Goal: Use online tool/utility: Utilize a website feature to perform a specific function

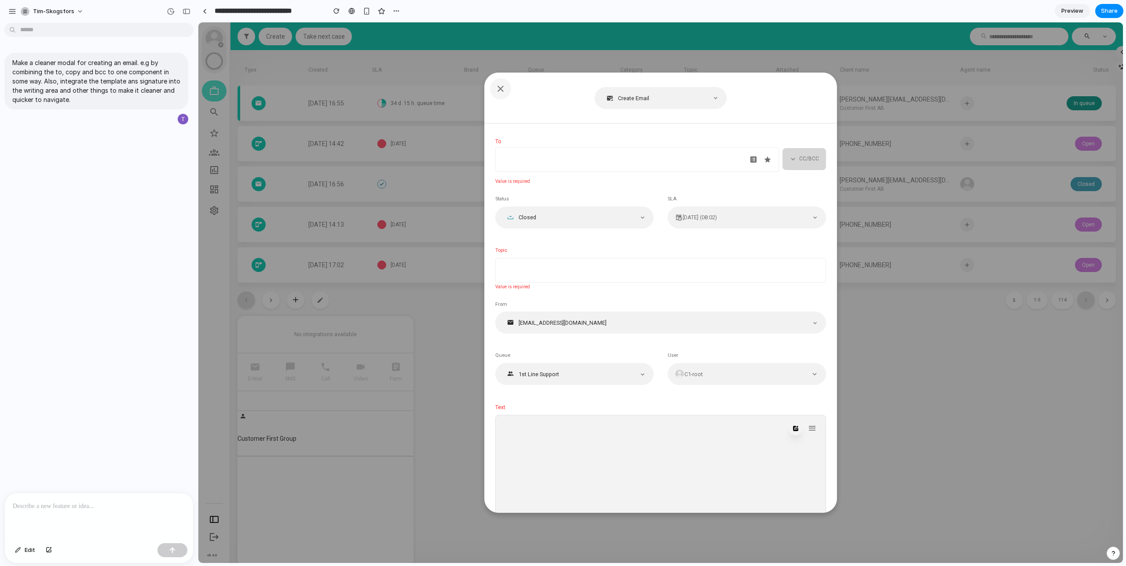
click at [799, 162] on span "CC/BCC" at bounding box center [809, 159] width 20 height 8
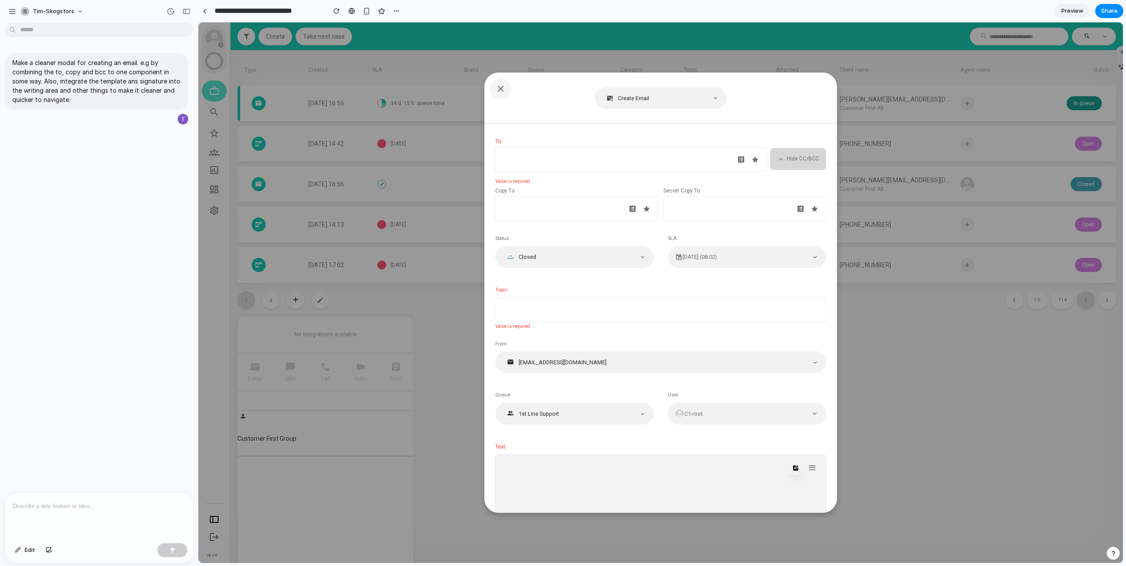
click at [796, 162] on span "Hide CC/BCC" at bounding box center [803, 159] width 32 height 8
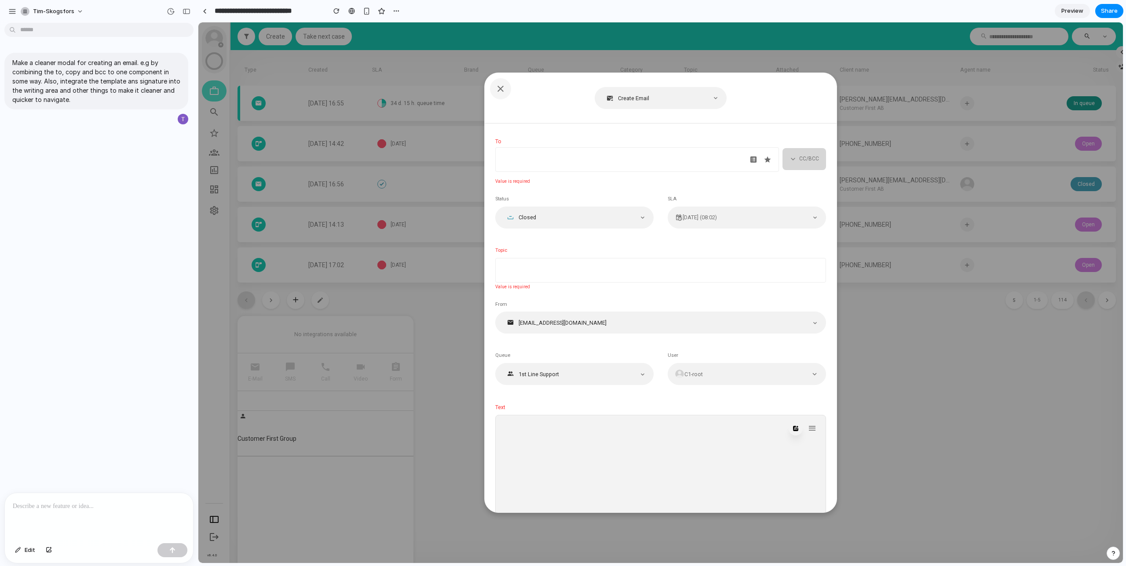
click at [799, 162] on span "CC/BCC" at bounding box center [809, 159] width 20 height 8
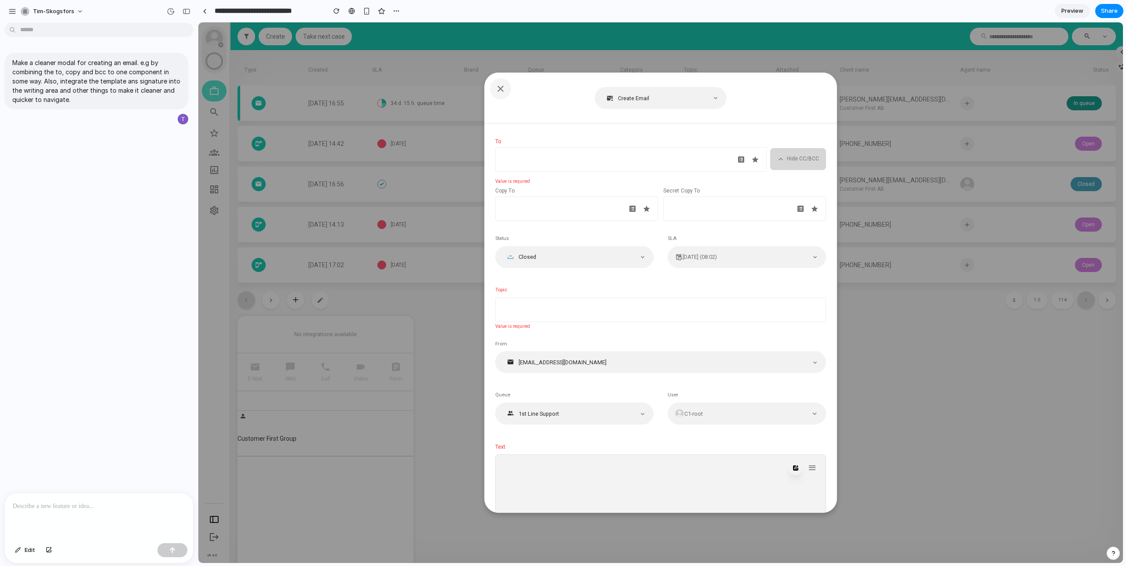
click at [794, 161] on span "Hide CC/BCC" at bounding box center [803, 159] width 32 height 8
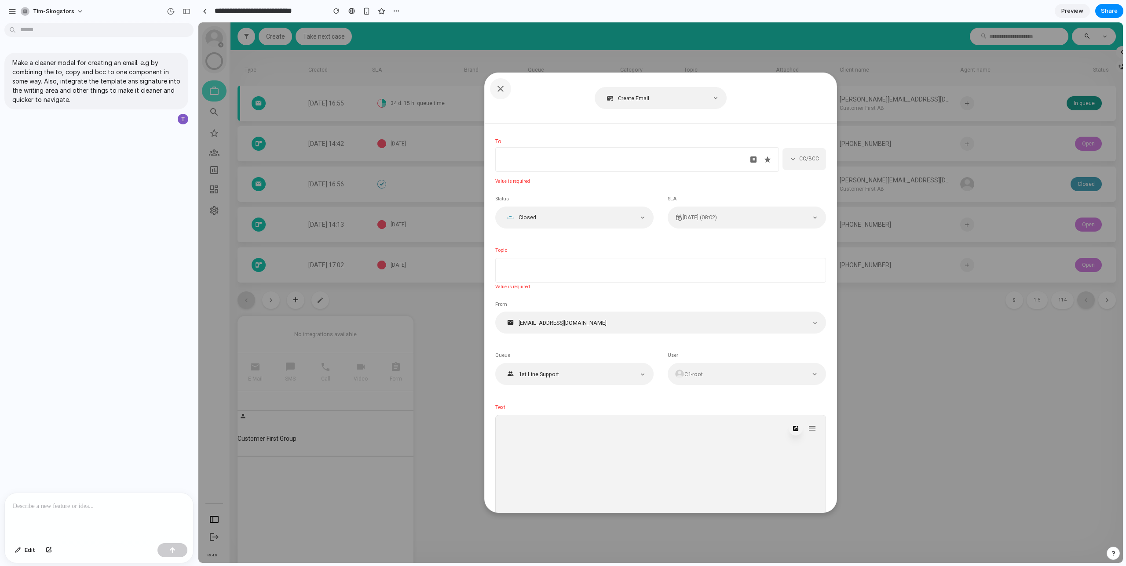
click at [798, 182] on article "To ​ CC/BCC Value is required Status Closed SLA [DATE] (08:02) Topic ​ Value is…" at bounding box center [660, 345] width 331 height 442
click at [799, 166] on button "CC/BCC" at bounding box center [804, 159] width 44 height 22
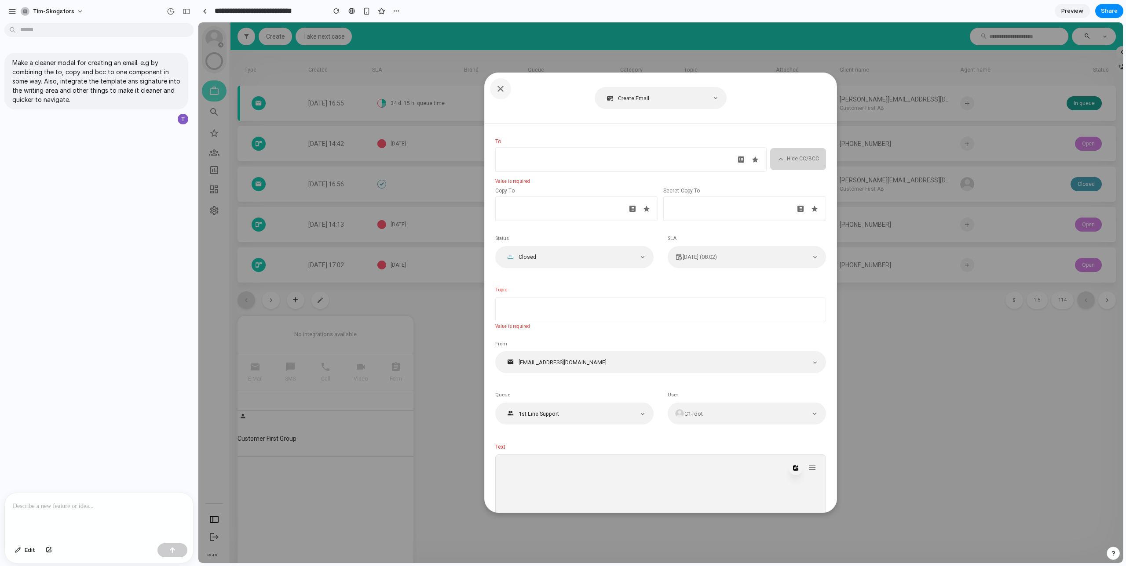
click at [799, 164] on button "Hide CC/BCC" at bounding box center [798, 159] width 56 height 22
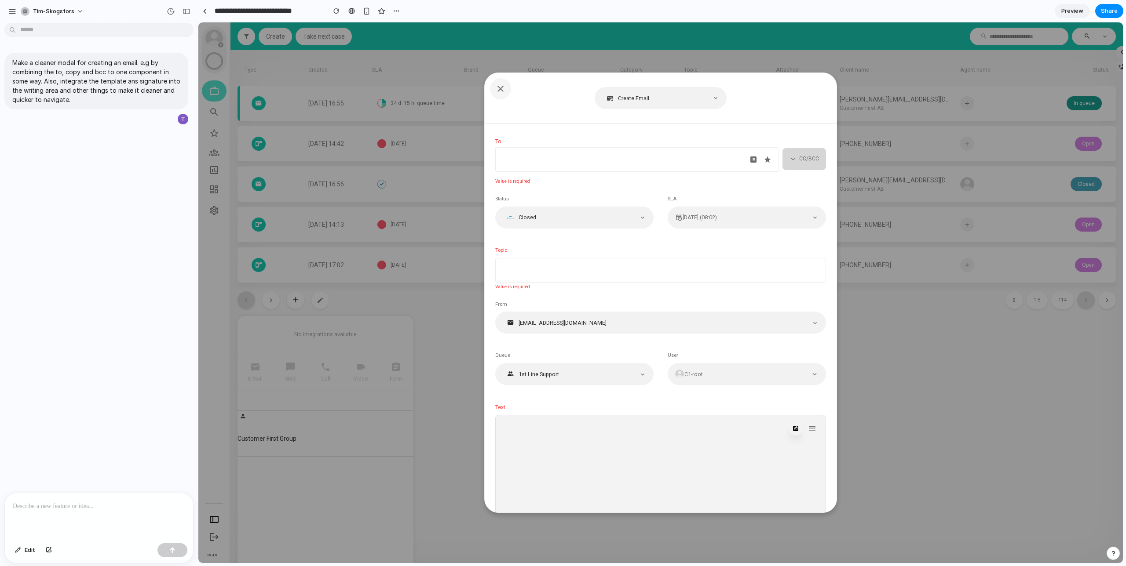
click at [795, 160] on button "CC/BCC" at bounding box center [804, 159] width 44 height 22
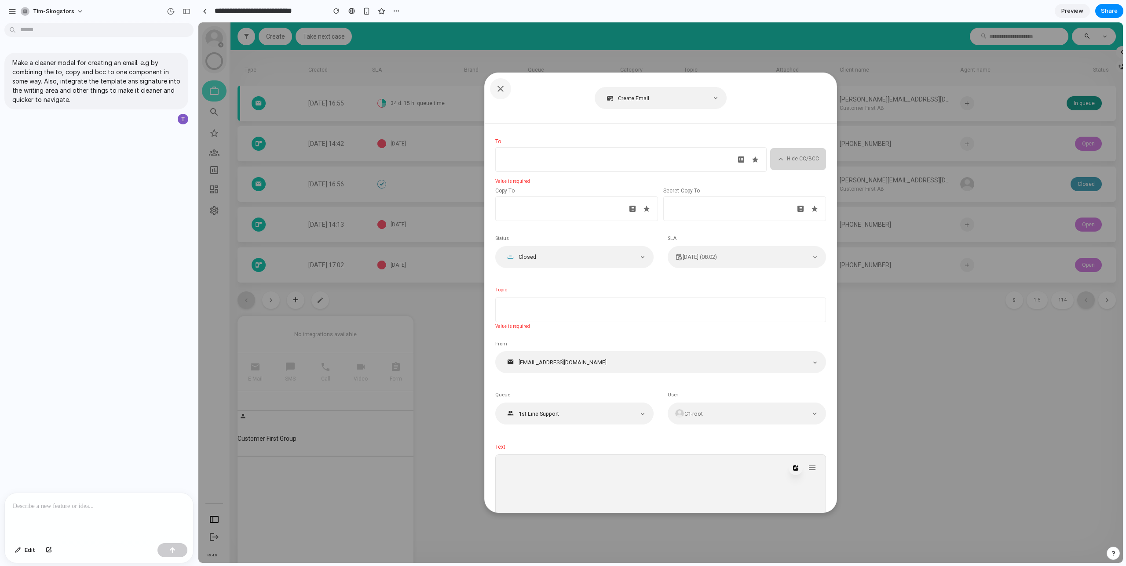
click at [791, 160] on span "Hide CC/BCC" at bounding box center [803, 159] width 32 height 8
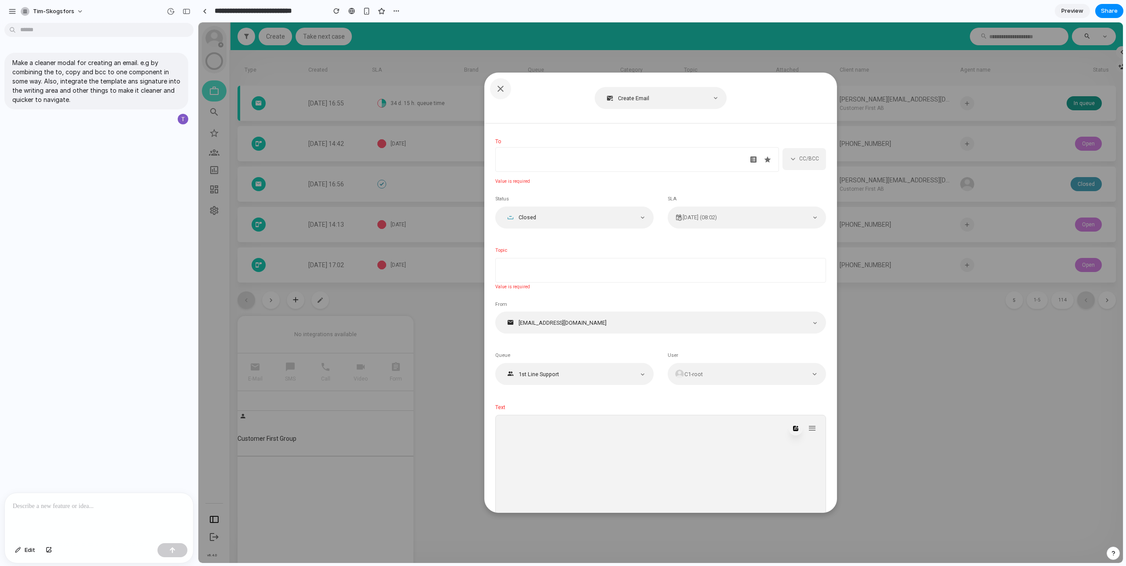
scroll to position [103, 0]
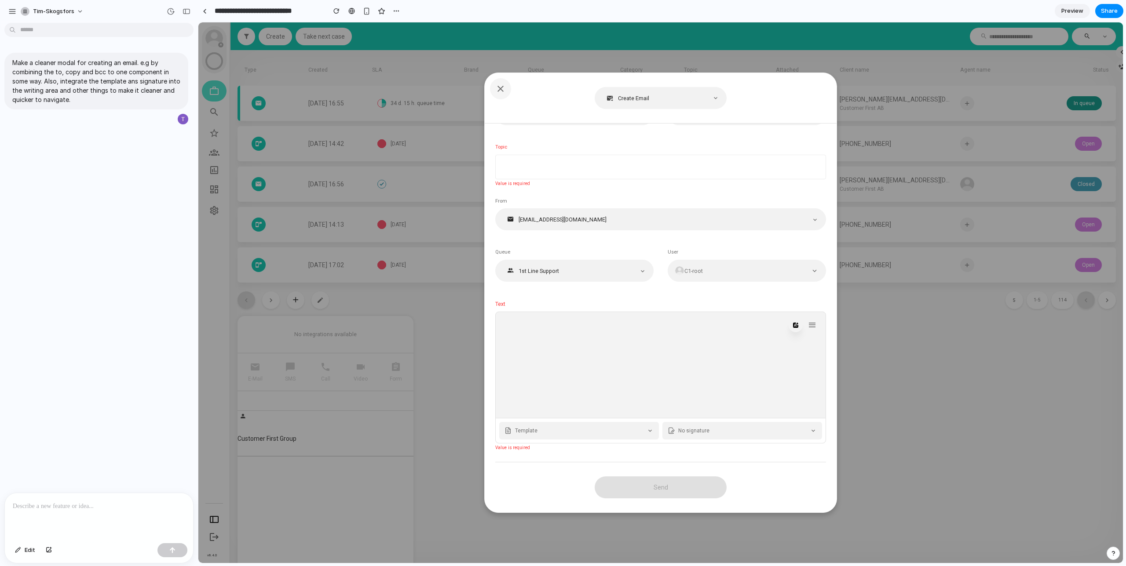
click at [655, 427] on button "Template" at bounding box center [579, 431] width 160 height 18
click at [641, 431] on button "Template" at bounding box center [579, 431] width 160 height 18
click at [641, 379] on div at bounding box center [657, 365] width 317 height 99
click at [697, 425] on button "No signature" at bounding box center [742, 431] width 160 height 18
click at [689, 387] on div at bounding box center [657, 365] width 317 height 99
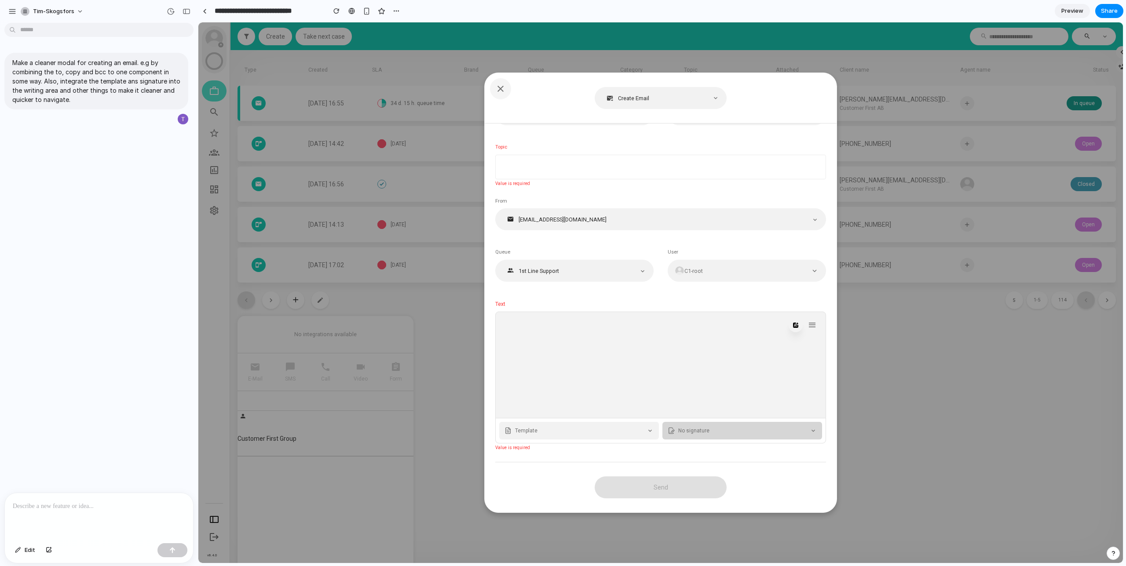
click at [758, 431] on span "No signature" at bounding box center [742, 431] width 128 height 8
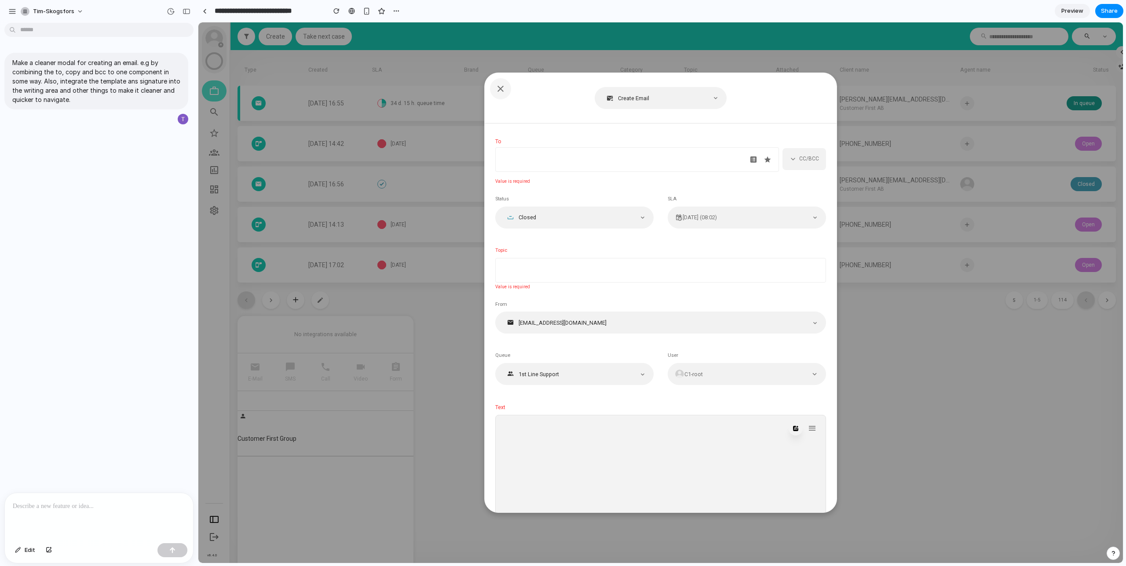
click at [565, 153] on div at bounding box center [623, 159] width 247 height 18
click at [806, 163] on span "CC/BCC" at bounding box center [809, 159] width 20 height 8
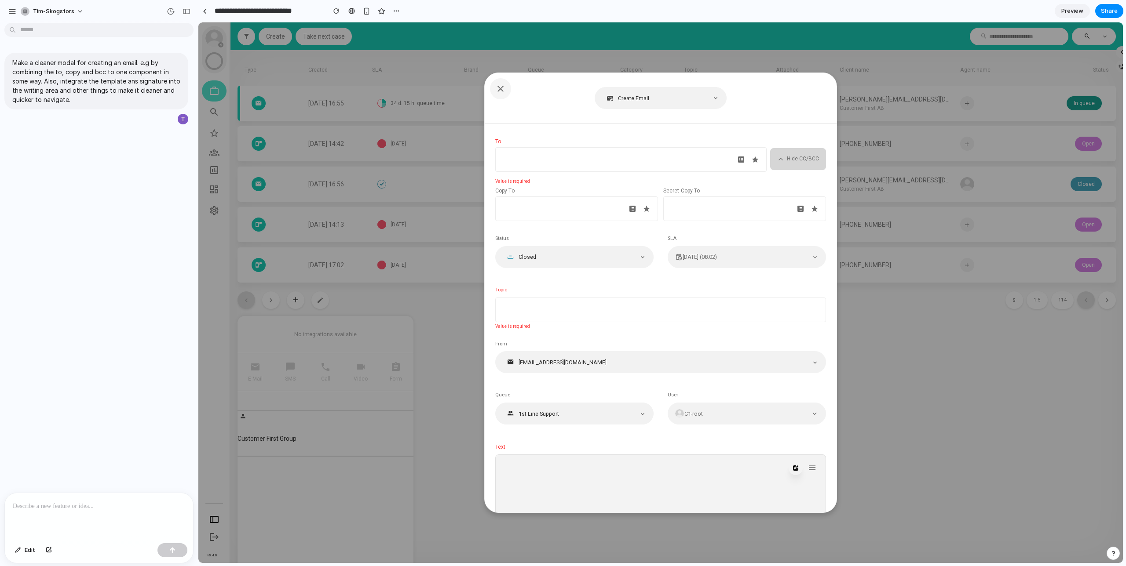
click at [806, 161] on span "Hide CC/BCC" at bounding box center [803, 159] width 32 height 8
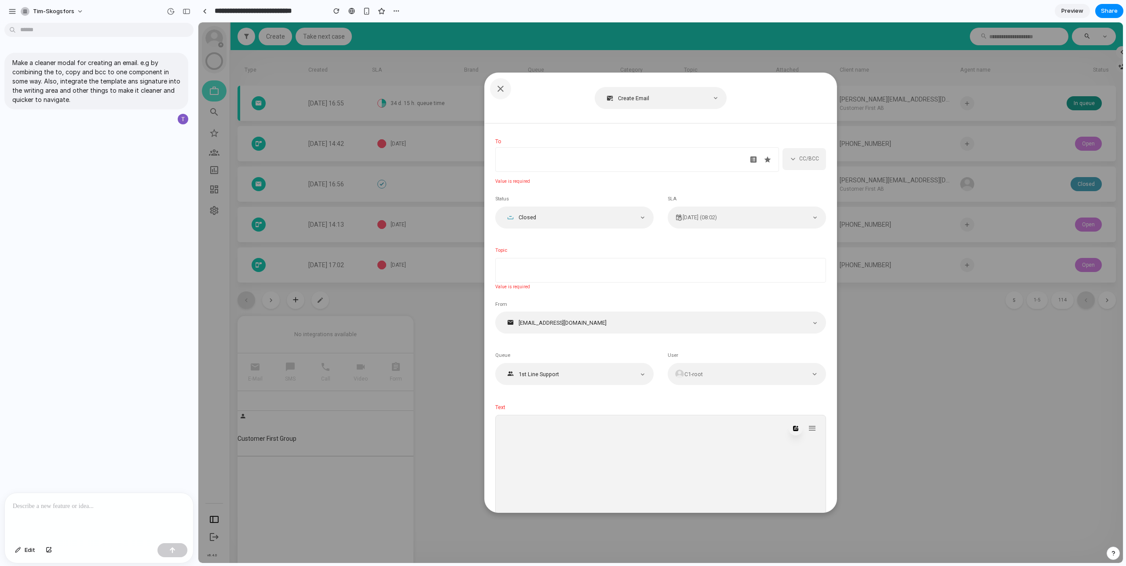
click at [808, 136] on article "To ​ CC/BCC Value is required Status Closed SLA [DATE] (08:02) Topic ​ Value is…" at bounding box center [660, 345] width 331 height 442
click at [806, 160] on span "CC/BCC" at bounding box center [809, 159] width 20 height 8
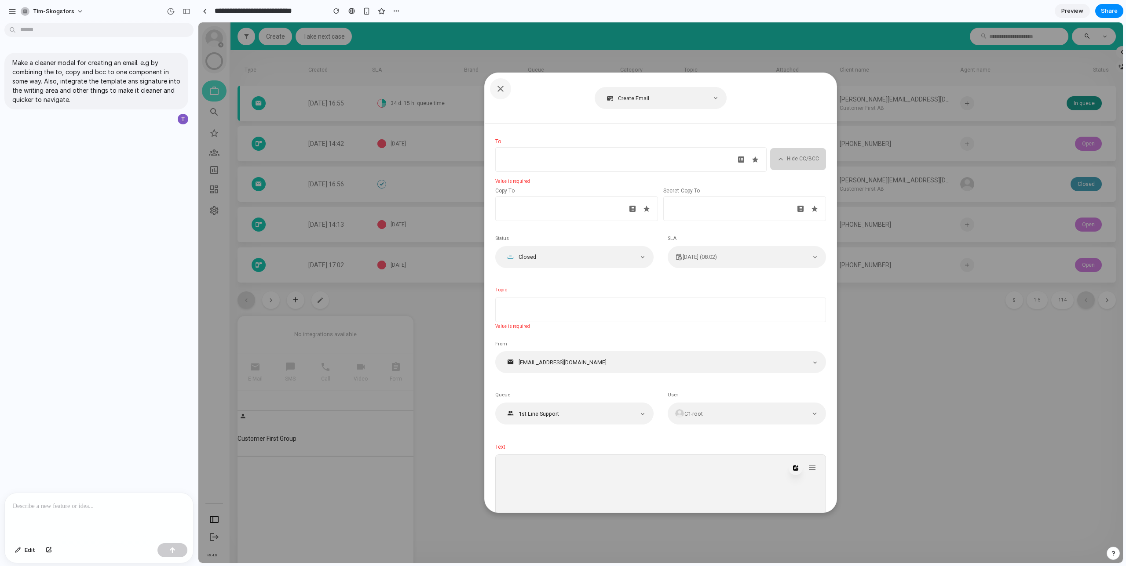
click at [799, 157] on span "Hide CC/BCC" at bounding box center [803, 159] width 32 height 8
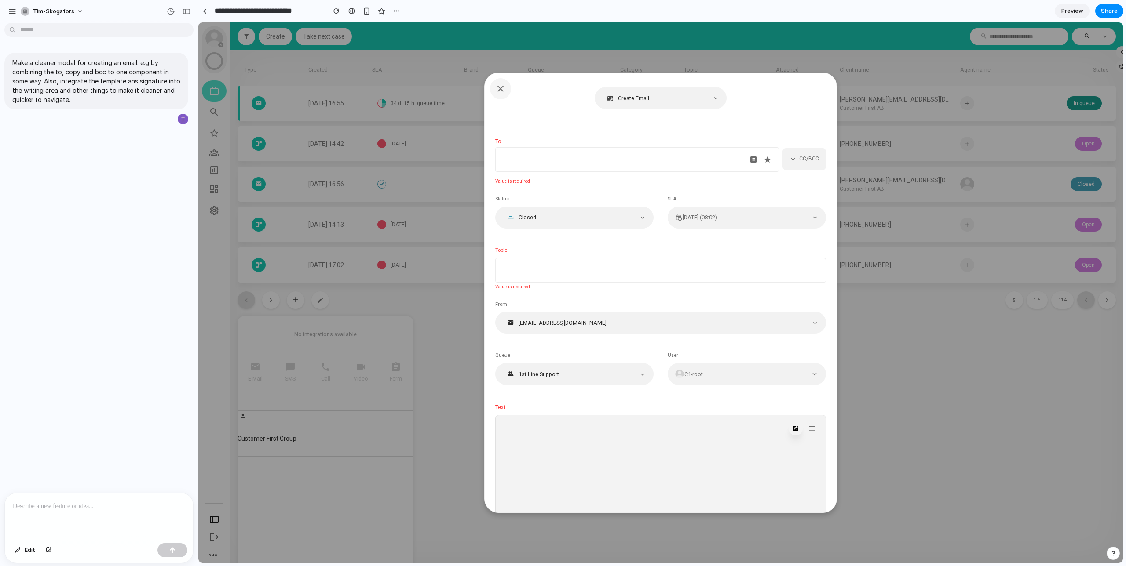
click at [801, 142] on div "To ​ CC/BCC" at bounding box center [660, 155] width 331 height 34
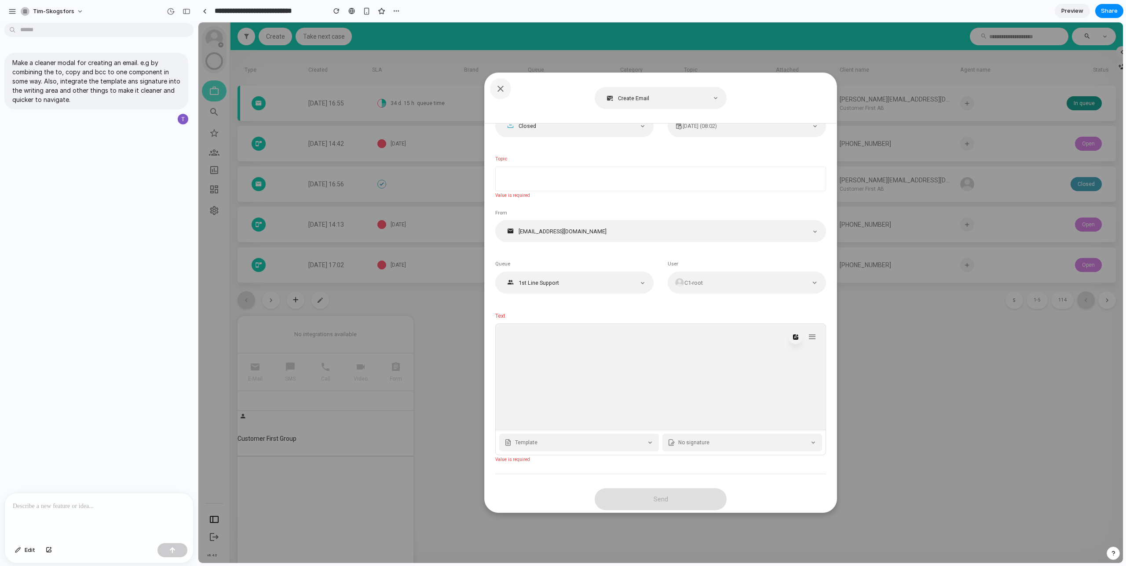
scroll to position [103, 0]
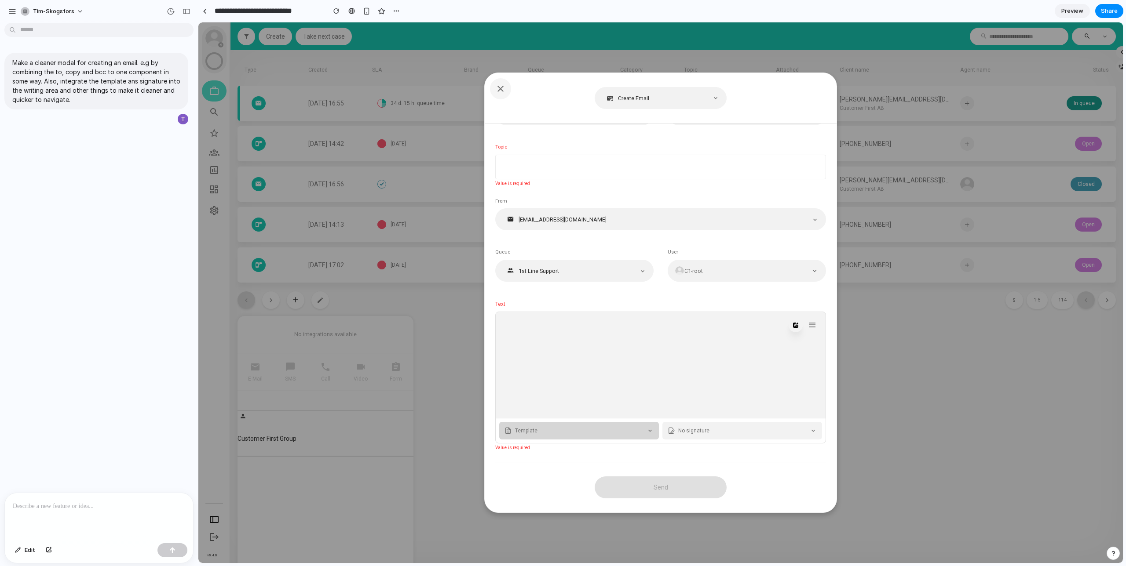
click at [604, 428] on span "Template" at bounding box center [579, 431] width 128 height 8
click at [686, 431] on span "No signature" at bounding box center [742, 431] width 128 height 8
click at [686, 387] on div at bounding box center [657, 365] width 317 height 99
click at [813, 327] on icon "button" at bounding box center [812, 325] width 11 height 11
click at [497, 95] on button "button" at bounding box center [500, 88] width 21 height 21
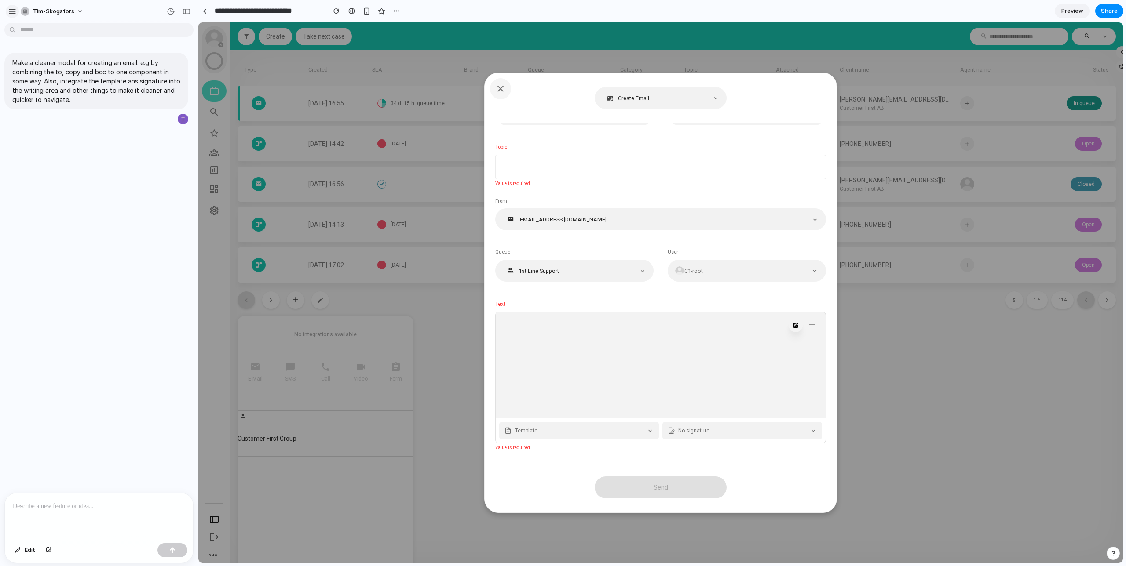
click at [16, 11] on button "button" at bounding box center [12, 11] width 13 height 13
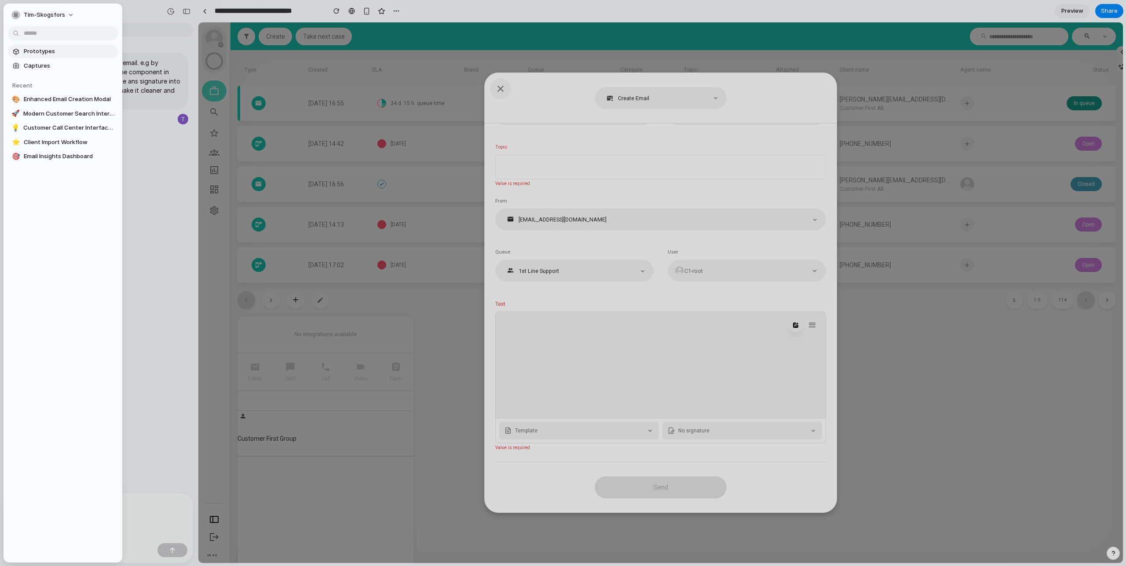
click at [51, 54] on span "Prototypes" at bounding box center [69, 51] width 91 height 9
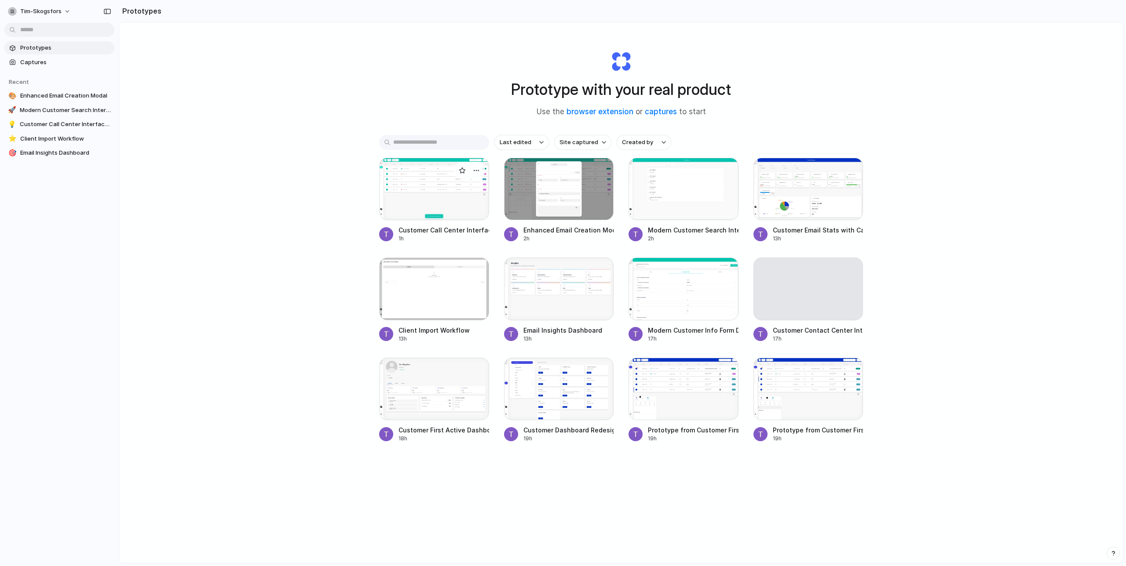
click at [437, 203] on div at bounding box center [434, 189] width 110 height 62
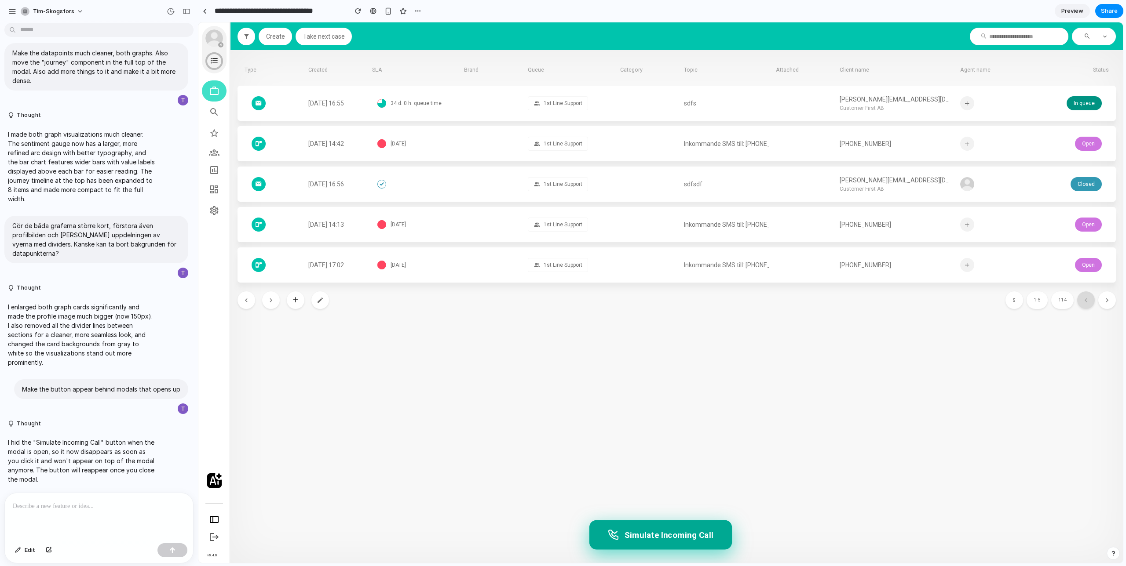
click at [668, 529] on button "Simulate Incoming Call" at bounding box center [660, 534] width 142 height 29
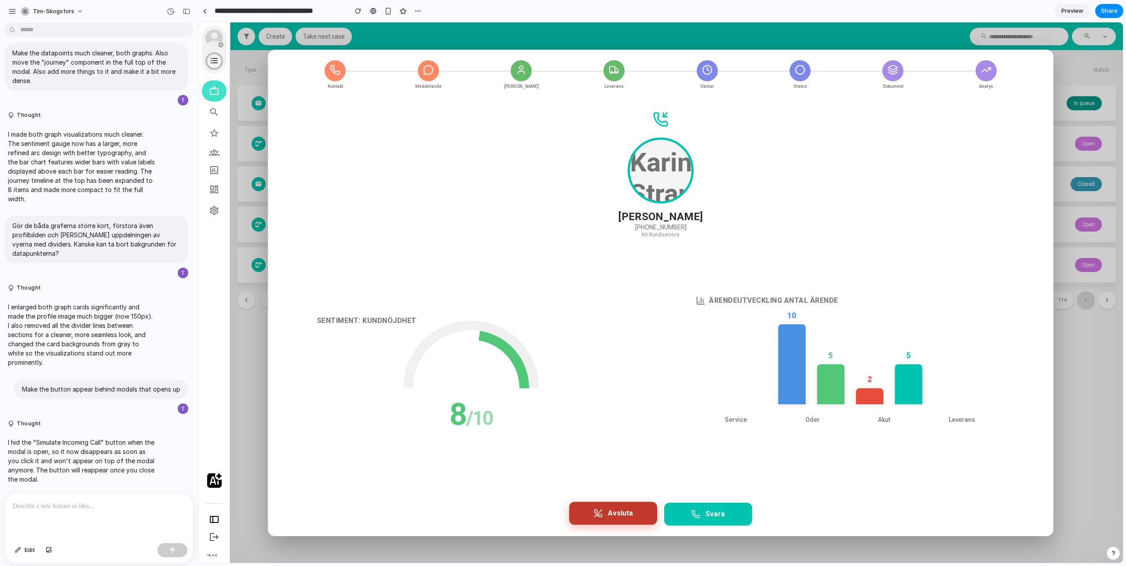
click at [641, 514] on button "Avsluta" at bounding box center [613, 513] width 88 height 23
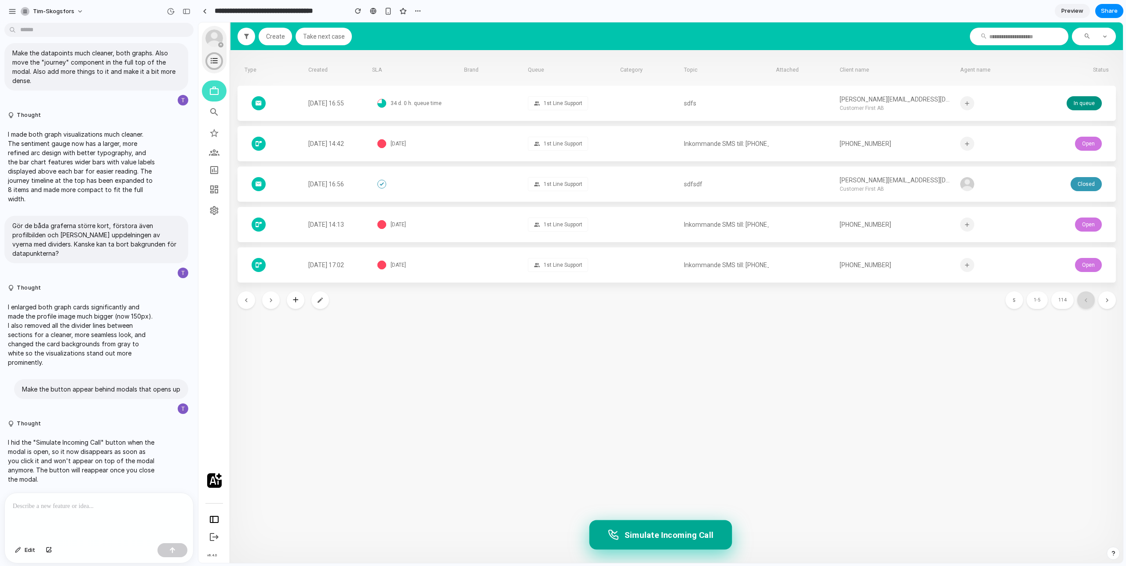
click at [642, 531] on button "Simulate Incoming Call" at bounding box center [660, 534] width 142 height 29
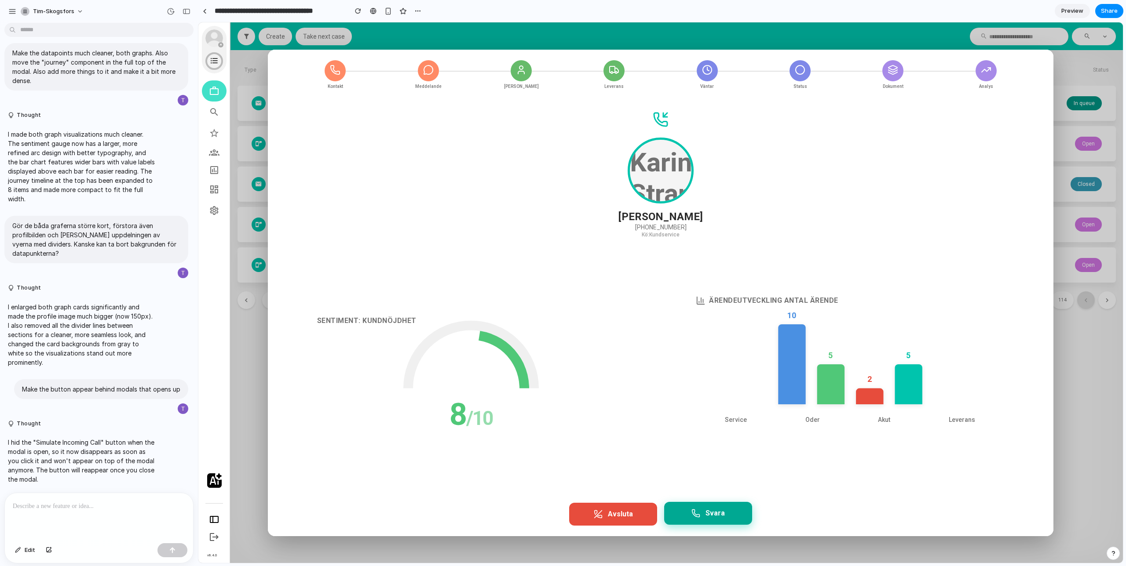
click at [678, 511] on button "Svara" at bounding box center [708, 513] width 88 height 23
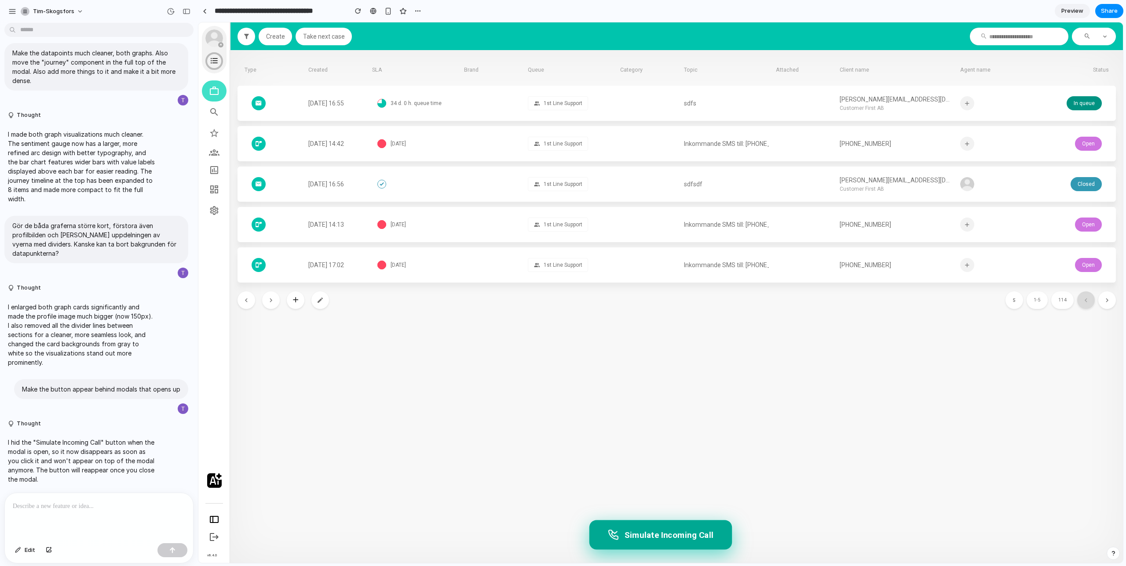
click at [650, 530] on button "Simulate Incoming Call" at bounding box center [660, 534] width 142 height 29
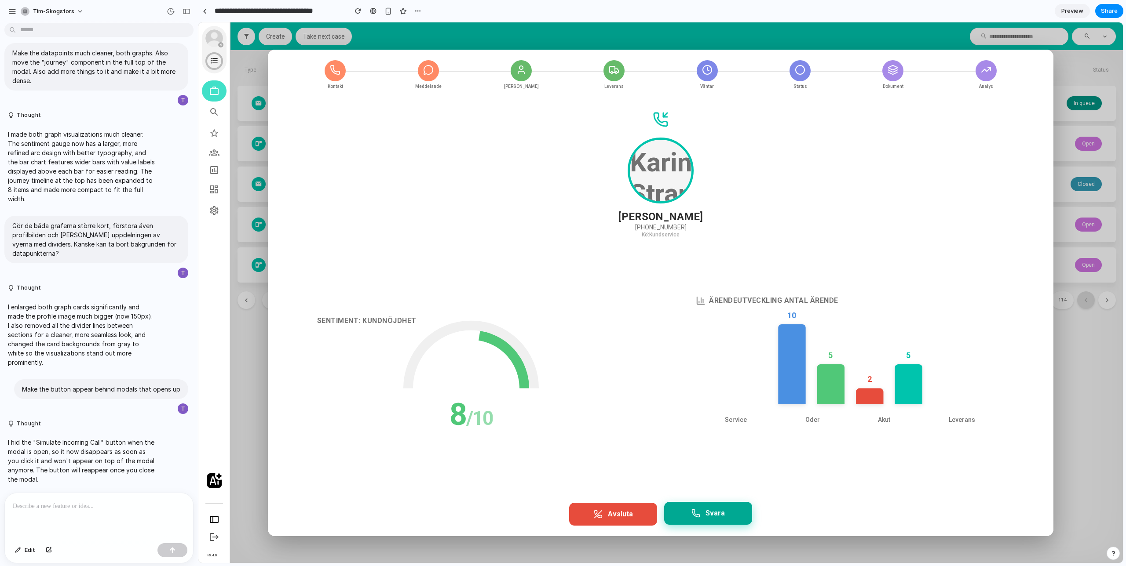
click at [690, 515] on button "Svara" at bounding box center [708, 513] width 88 height 23
